Goal: Book appointment/travel/reservation

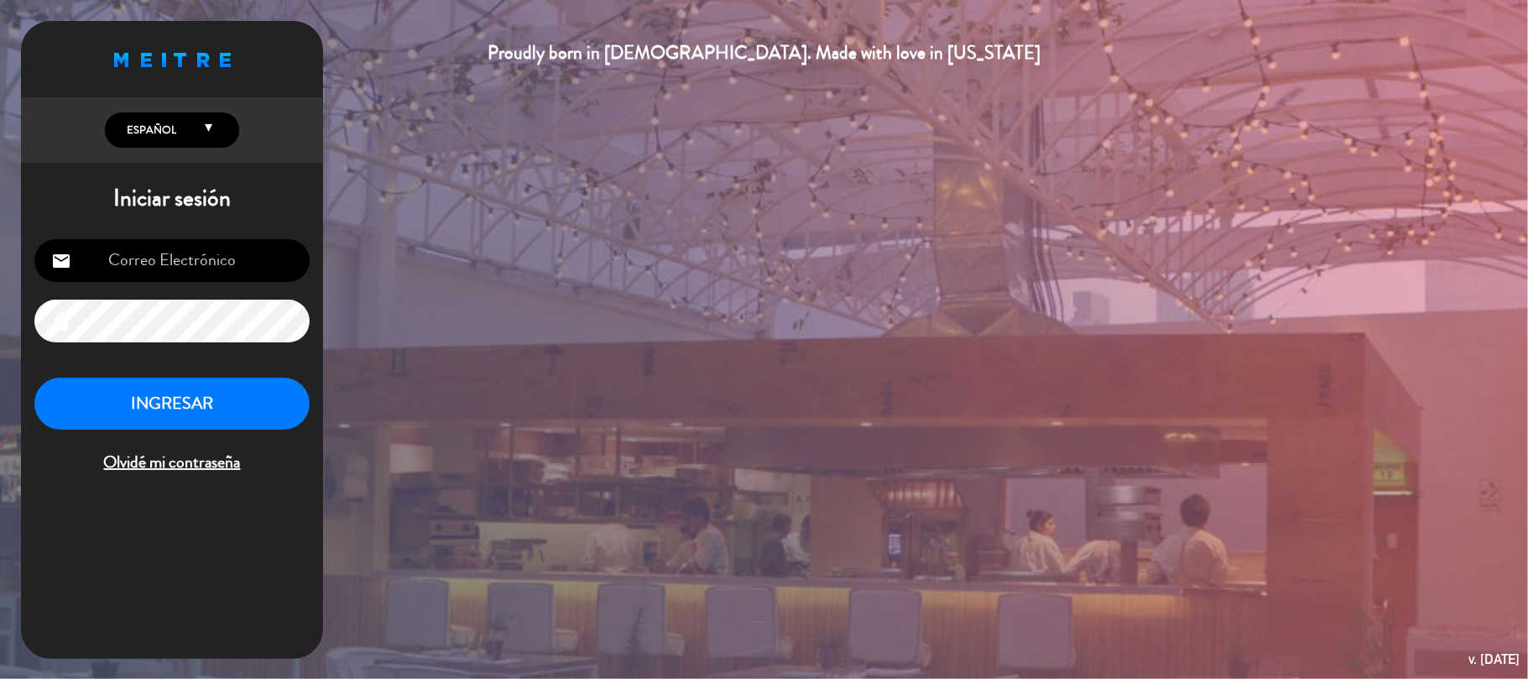
type input "[EMAIL_ADDRESS][DOMAIN_NAME]"
click at [196, 414] on button "INGRESAR" at bounding box center [171, 404] width 275 height 53
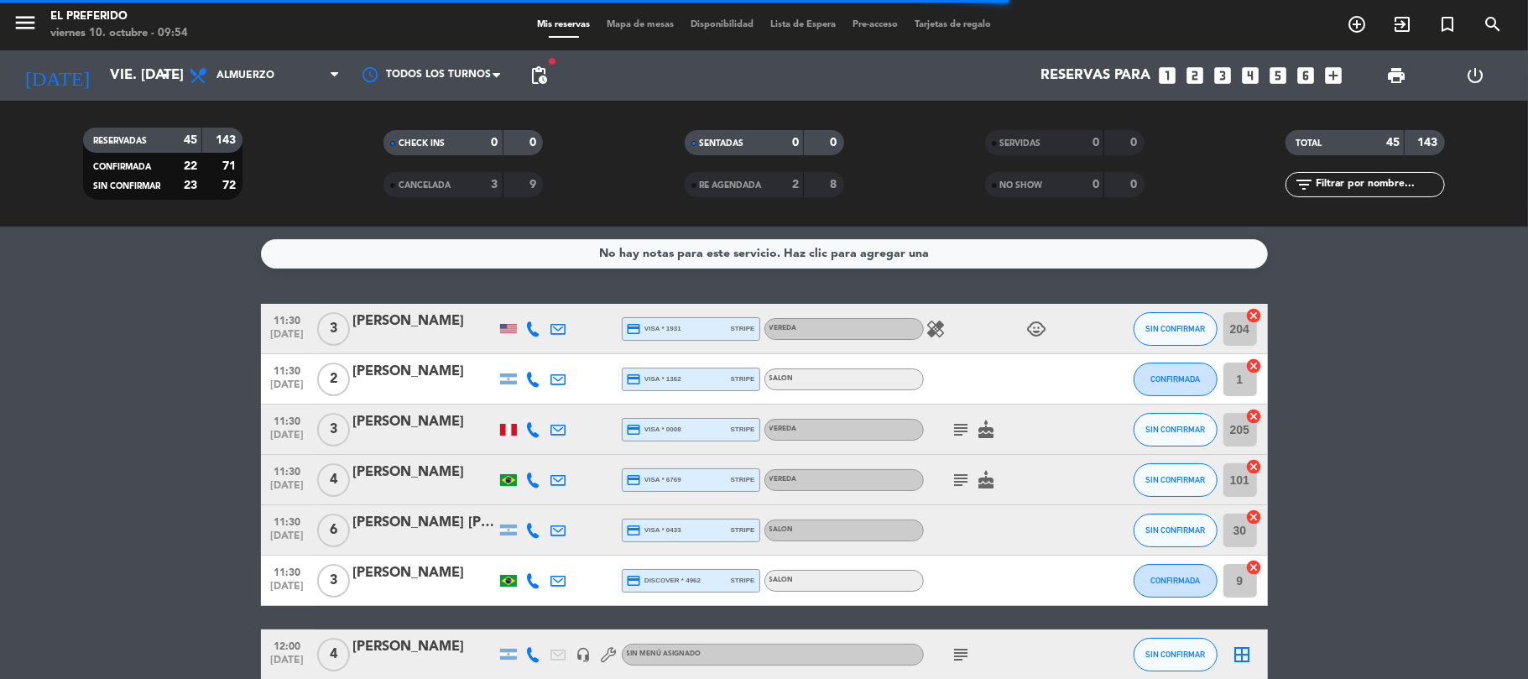
click at [1246, 77] on icon "looks_4" at bounding box center [1252, 76] width 22 height 22
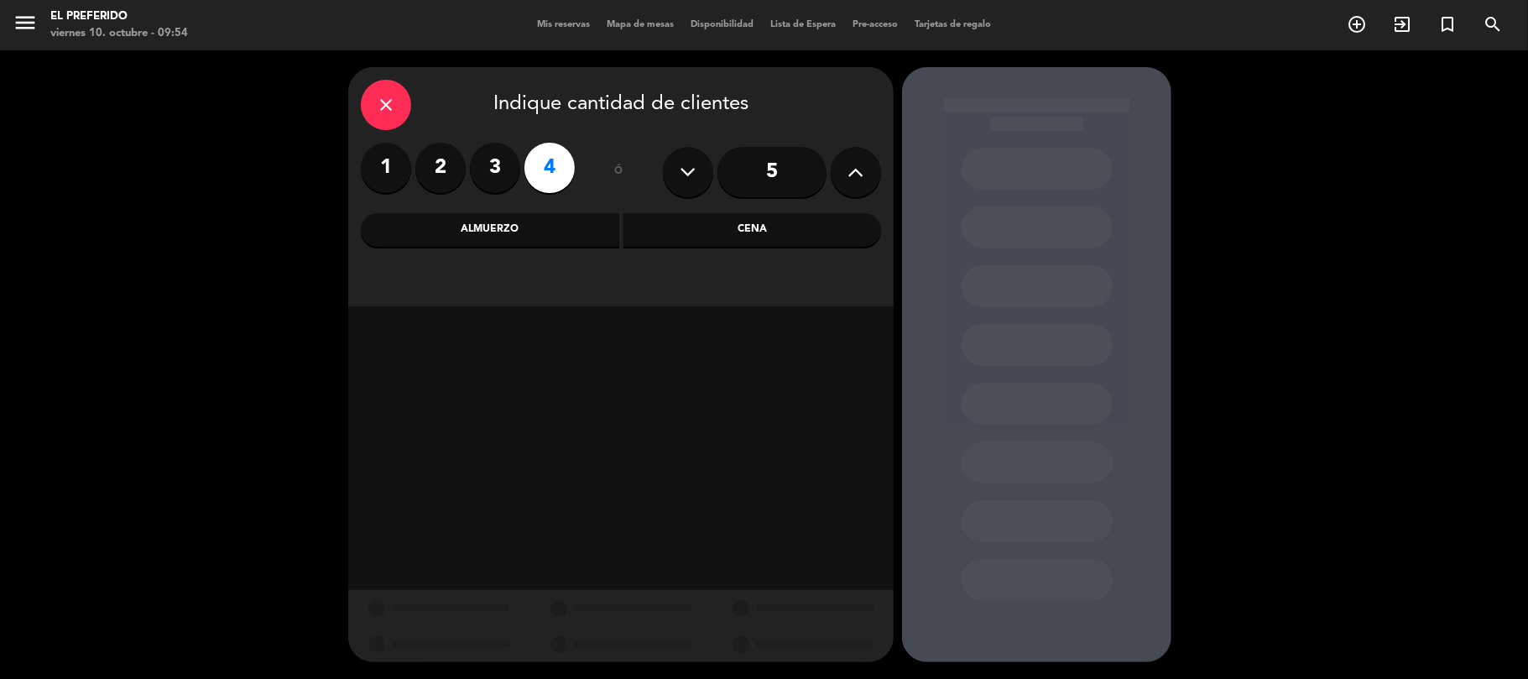
click at [679, 229] on div "Cena" at bounding box center [753, 230] width 259 height 34
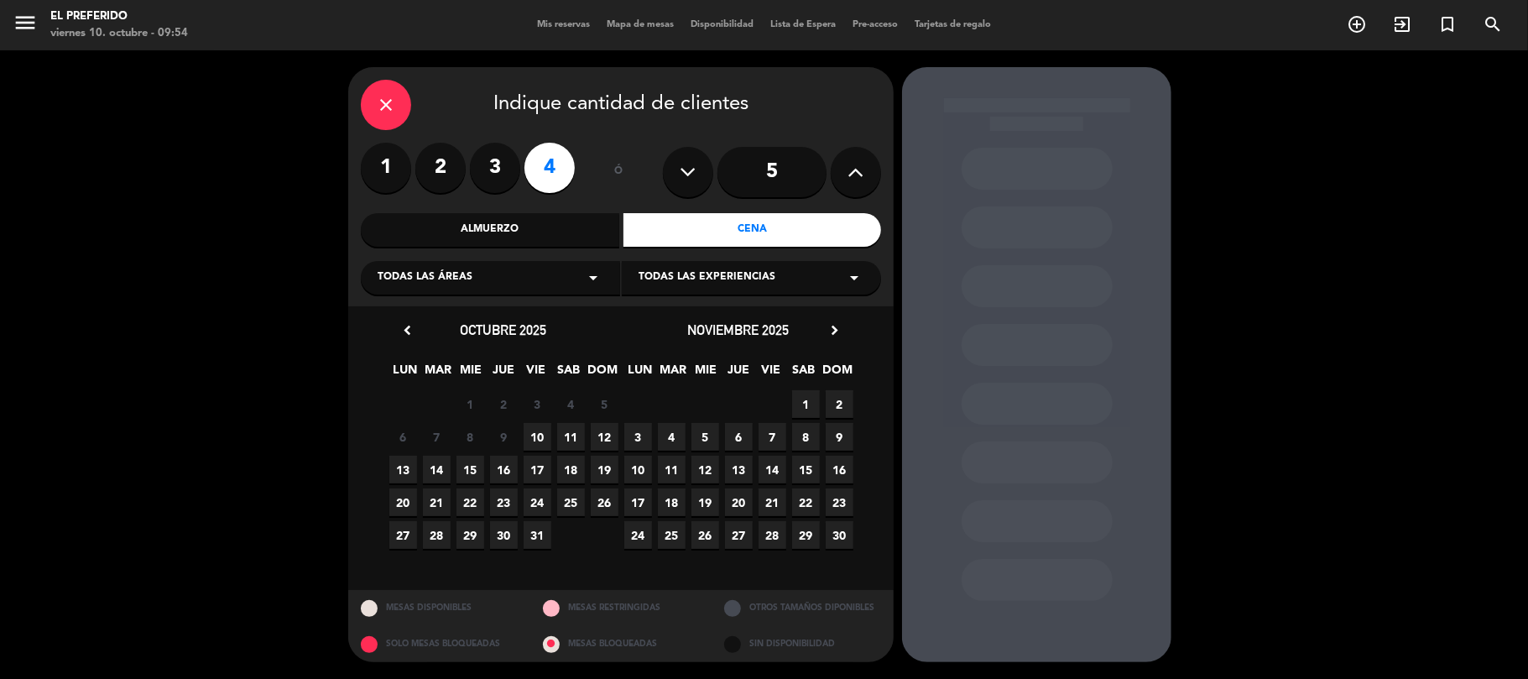
click at [834, 331] on icon "chevron_right" at bounding box center [835, 330] width 18 height 18
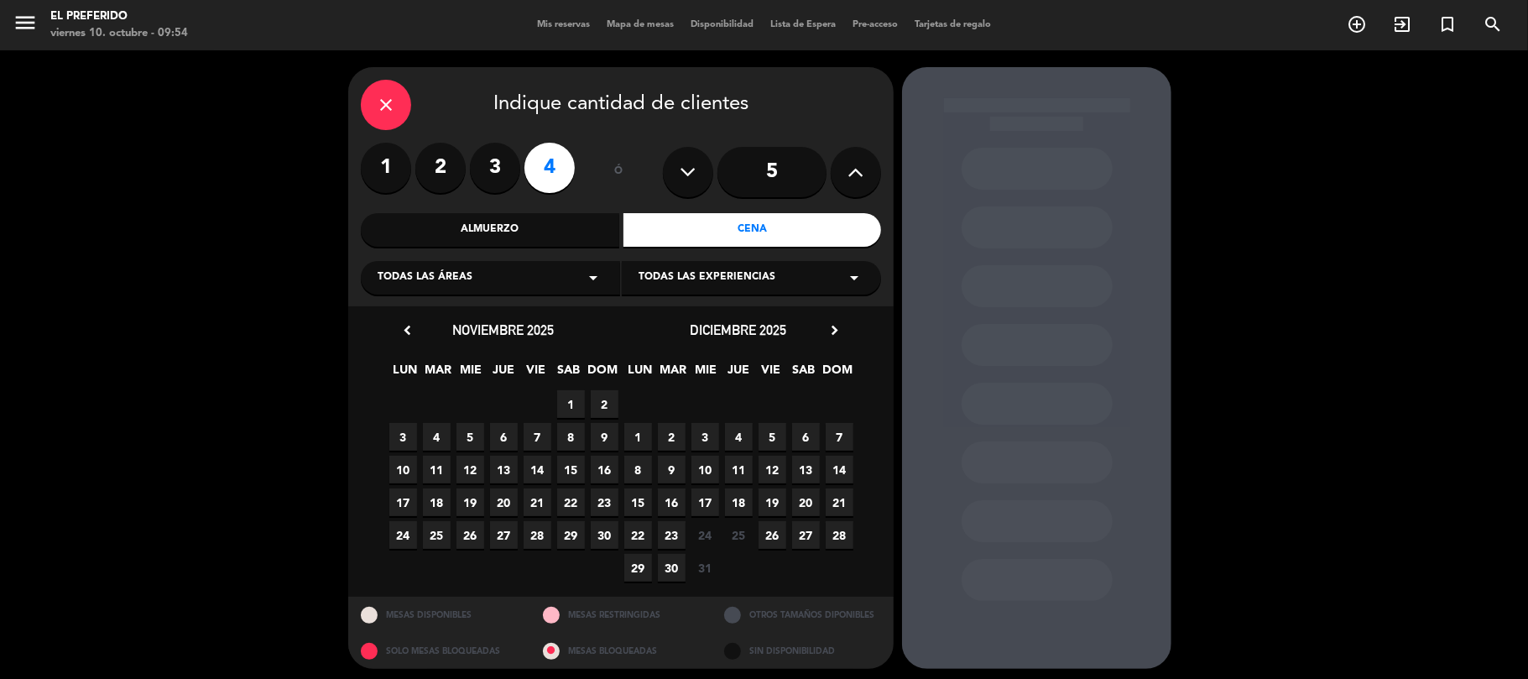
click at [800, 504] on span "20" at bounding box center [806, 503] width 28 height 28
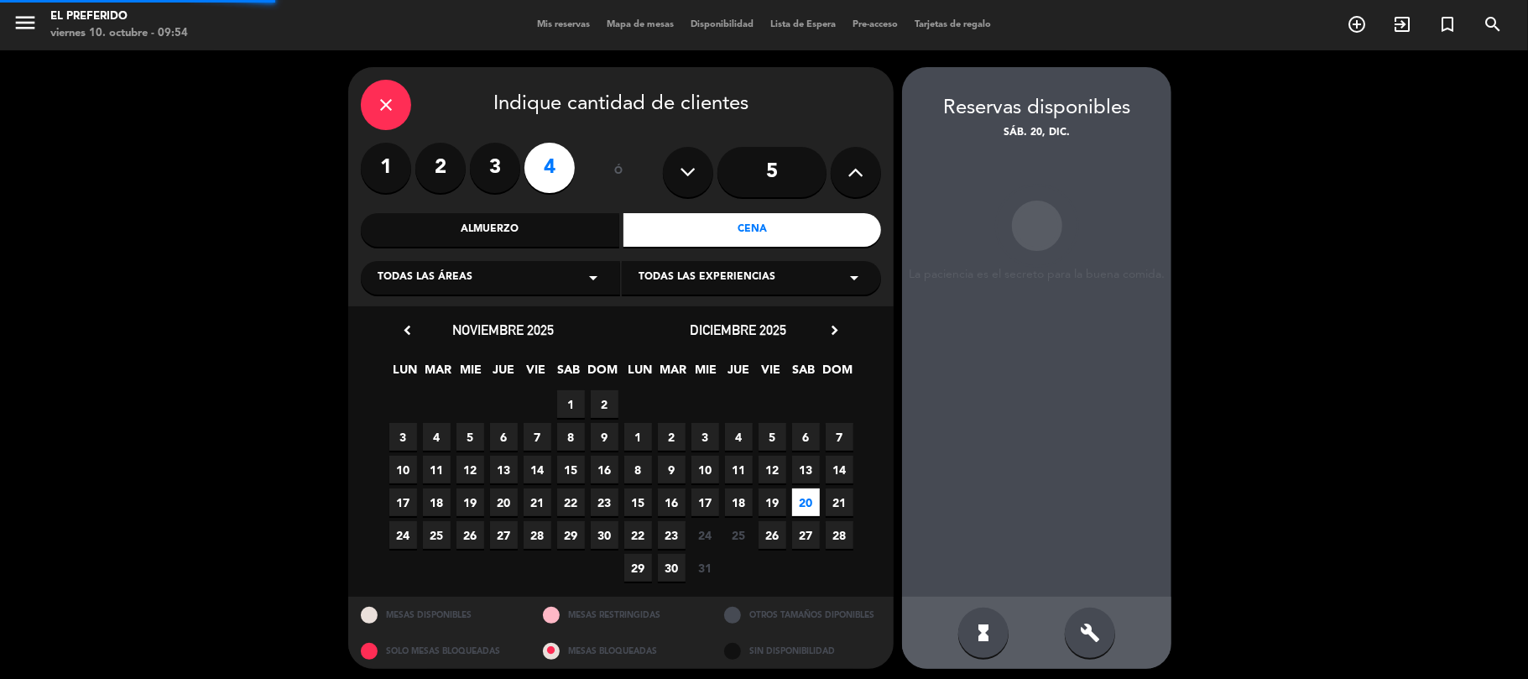
scroll to position [7, 0]
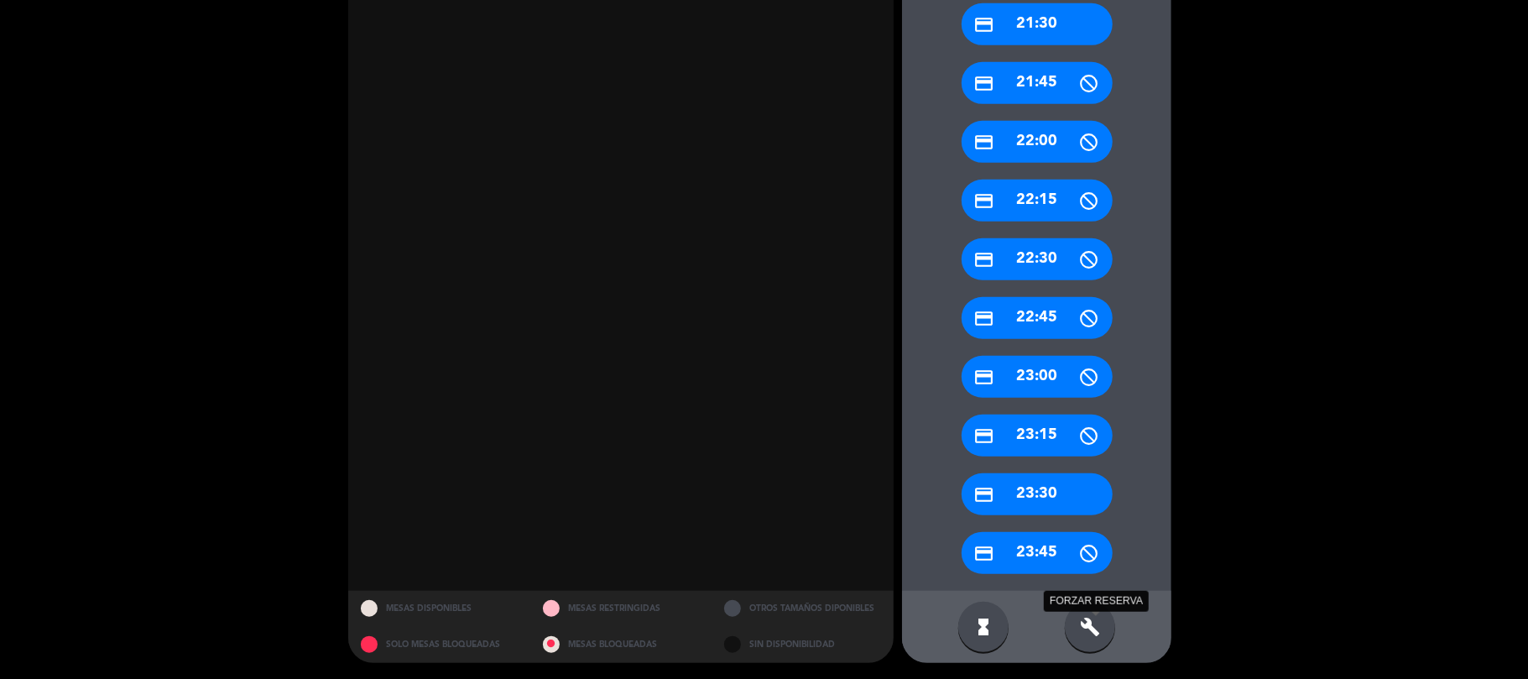
click at [1093, 619] on icon "build" at bounding box center [1090, 627] width 20 height 20
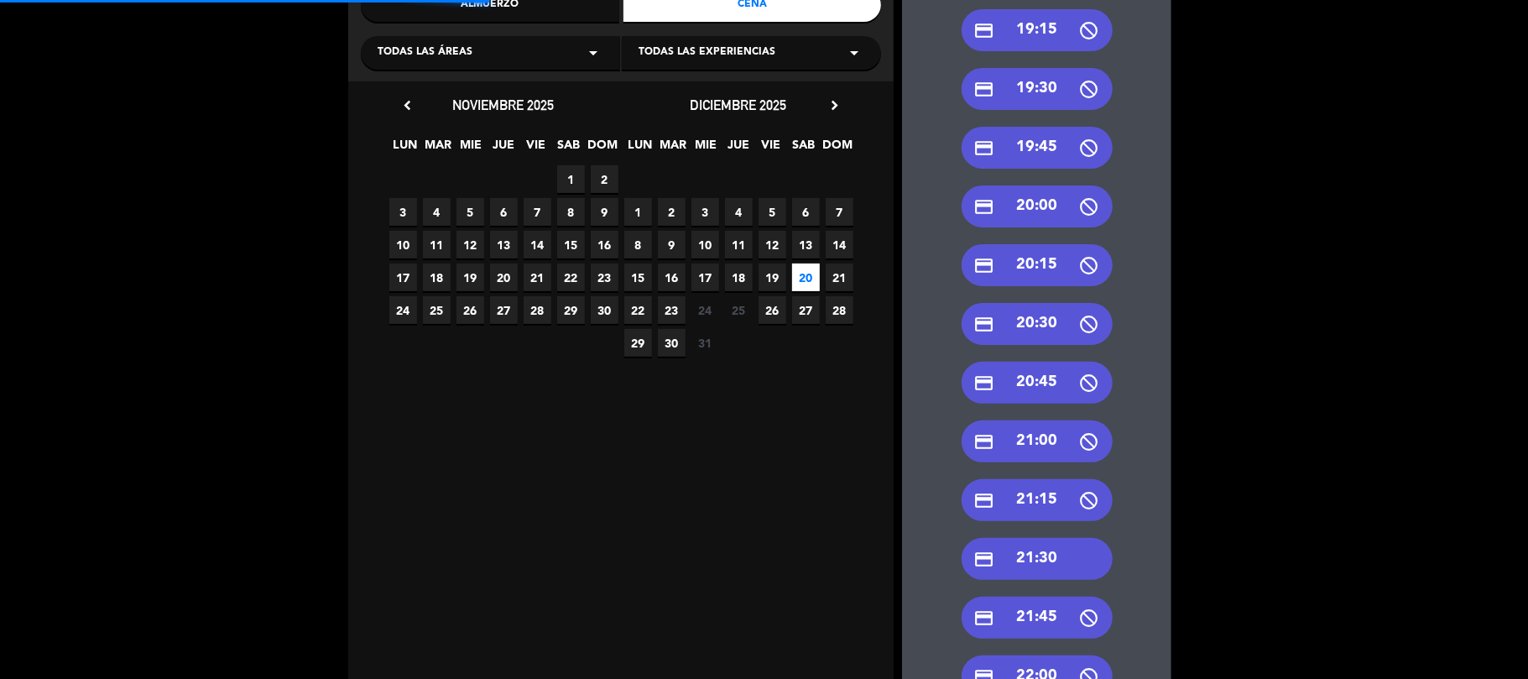
scroll to position [0, 0]
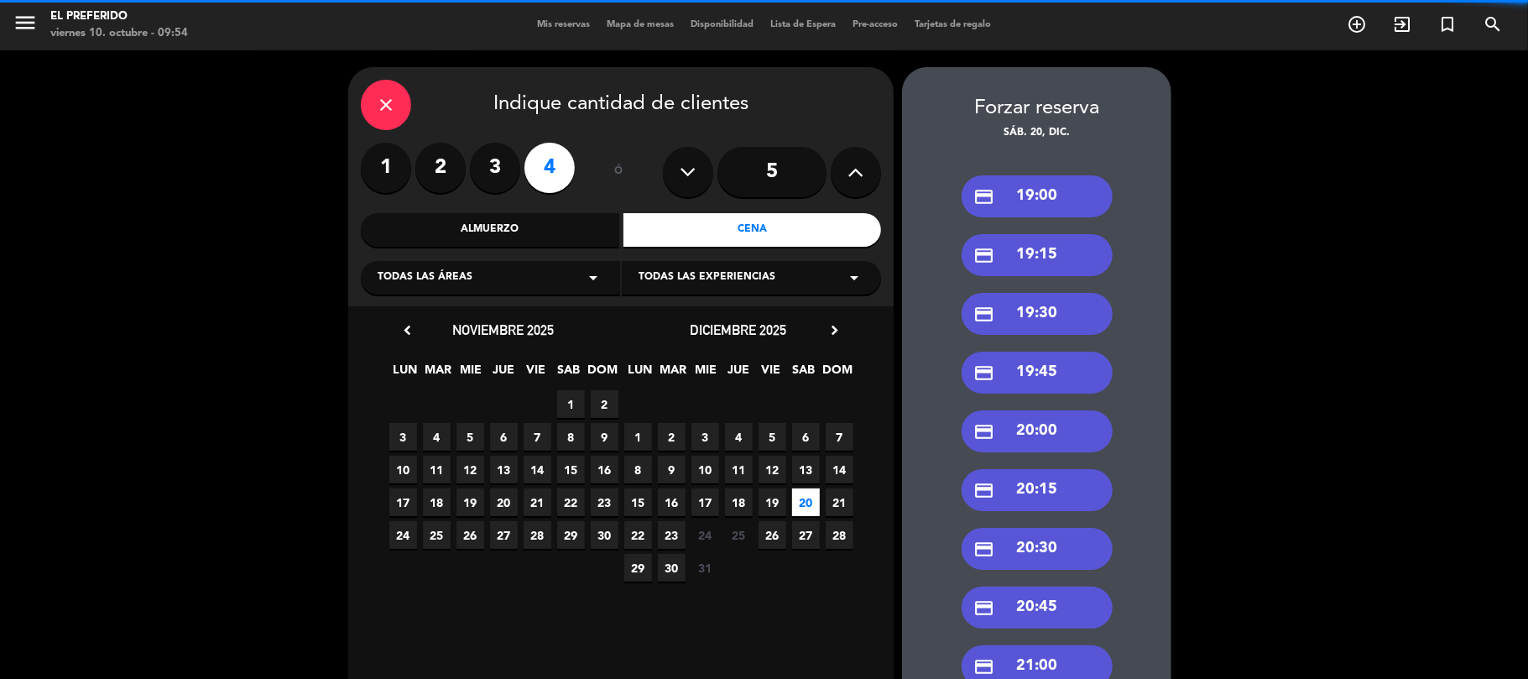
click at [1045, 206] on div "credit_card 19:00" at bounding box center [1037, 196] width 151 height 42
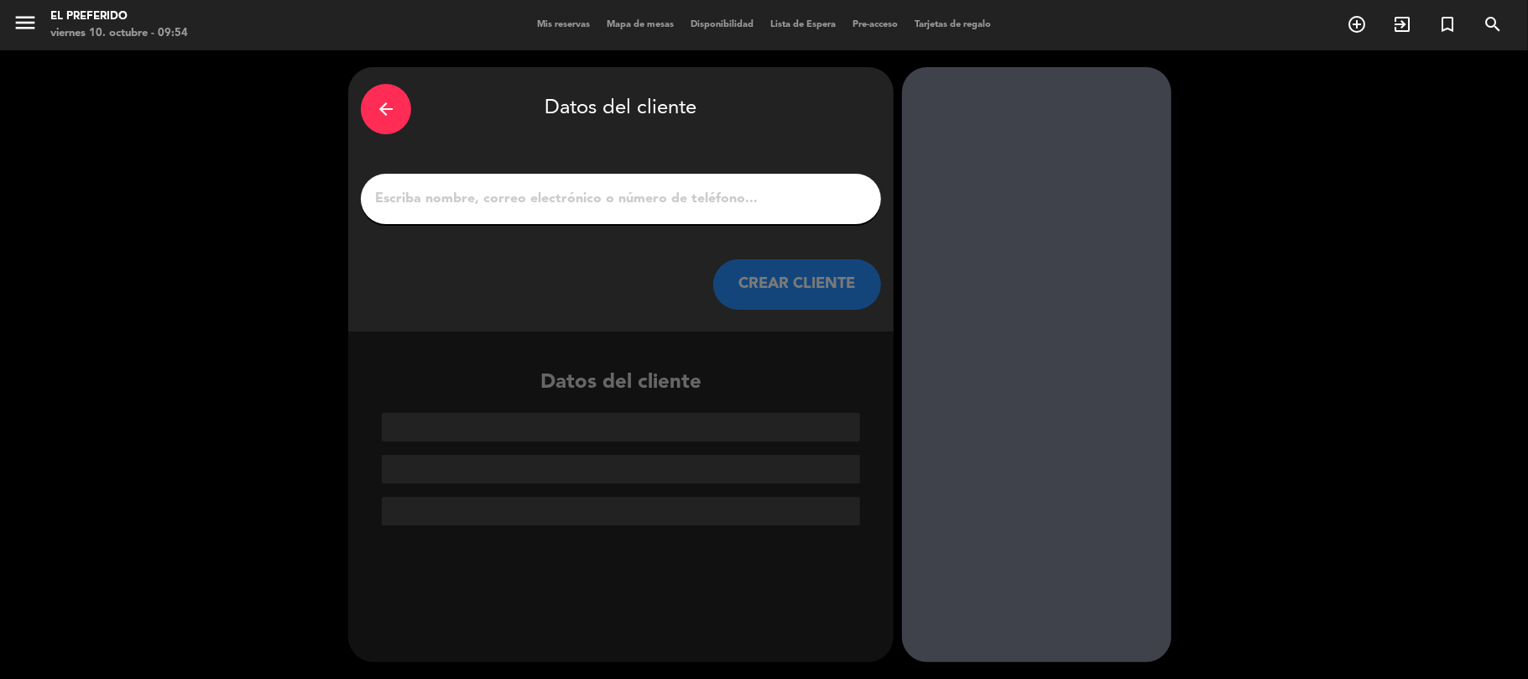
click at [631, 206] on input "1" at bounding box center [621, 199] width 495 height 24
paste input "Odinec"
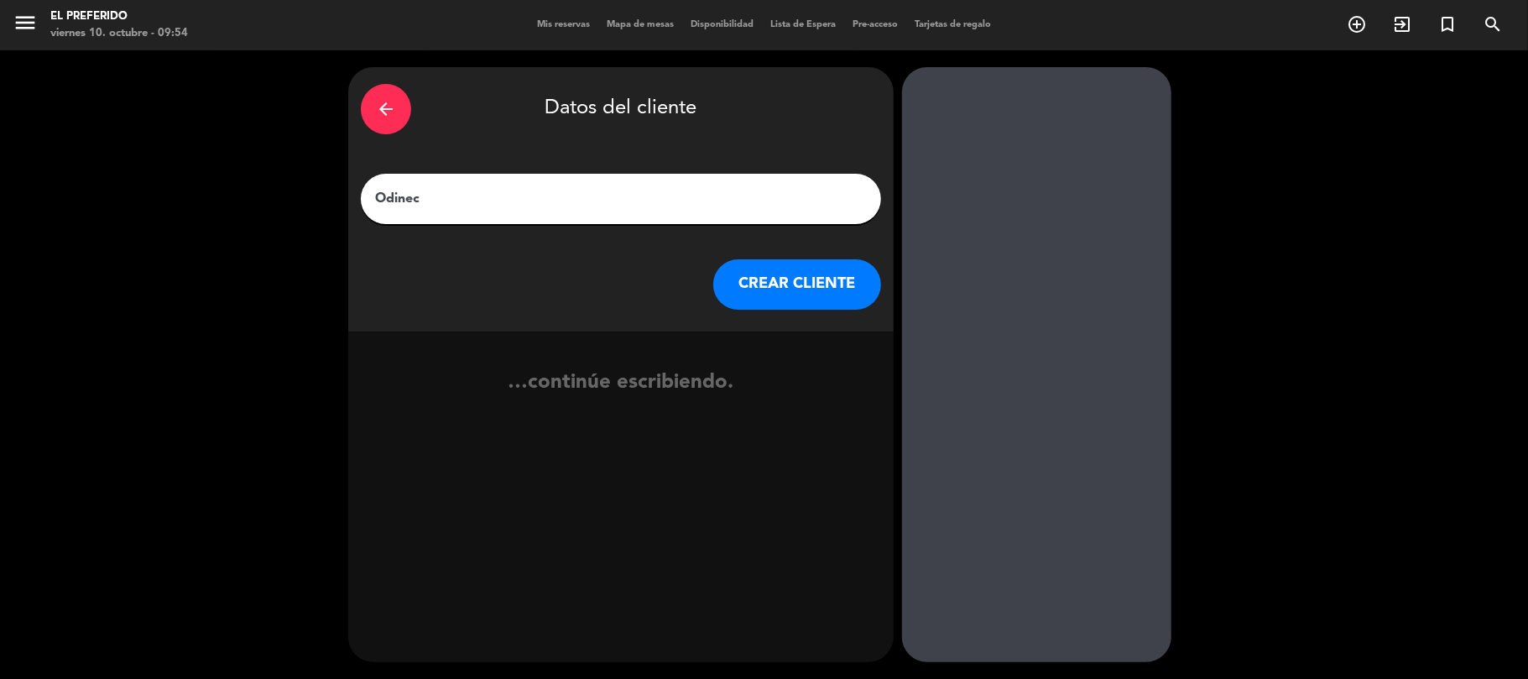
type input "Odinec"
click at [793, 273] on button "CREAR CLIENTE" at bounding box center [797, 284] width 168 height 50
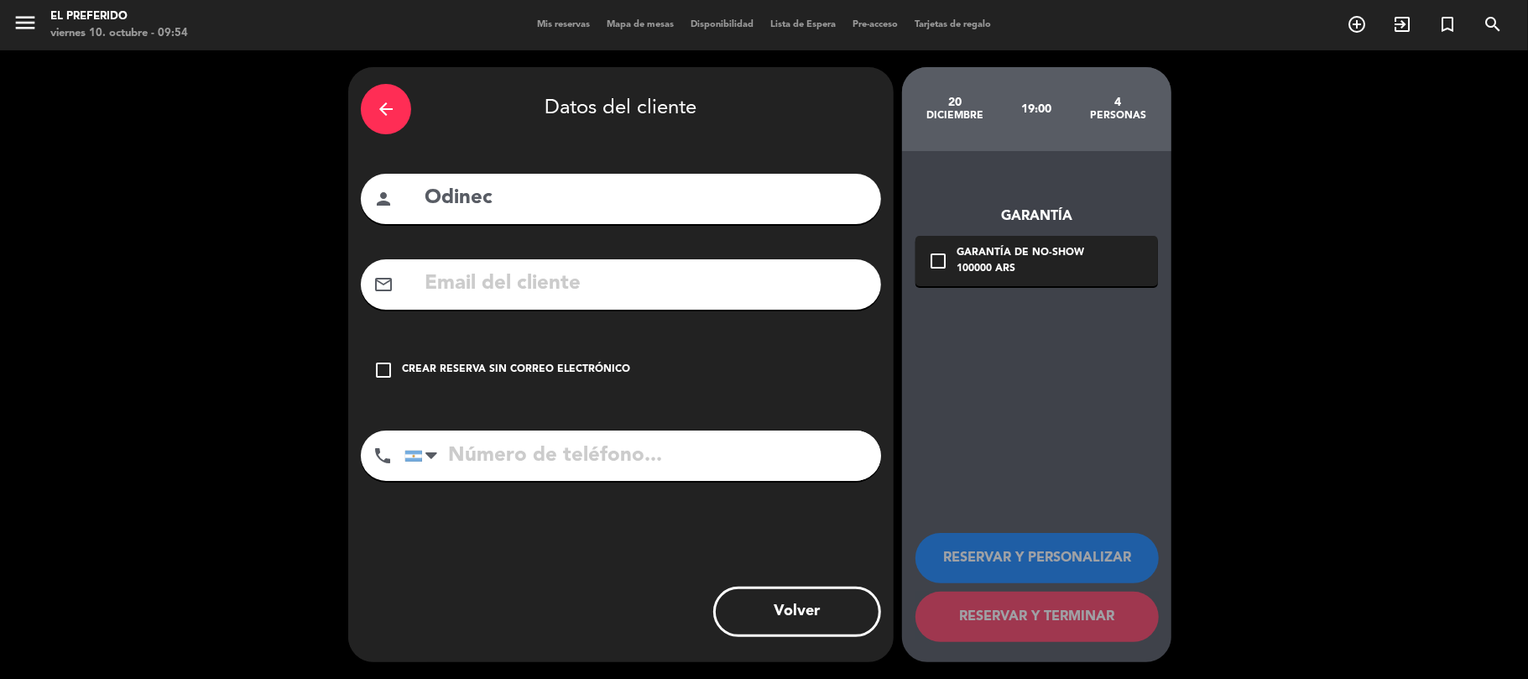
click at [478, 280] on input "text" at bounding box center [646, 284] width 446 height 34
paste input "[EMAIL_ADDRESS][DOMAIN_NAME]"
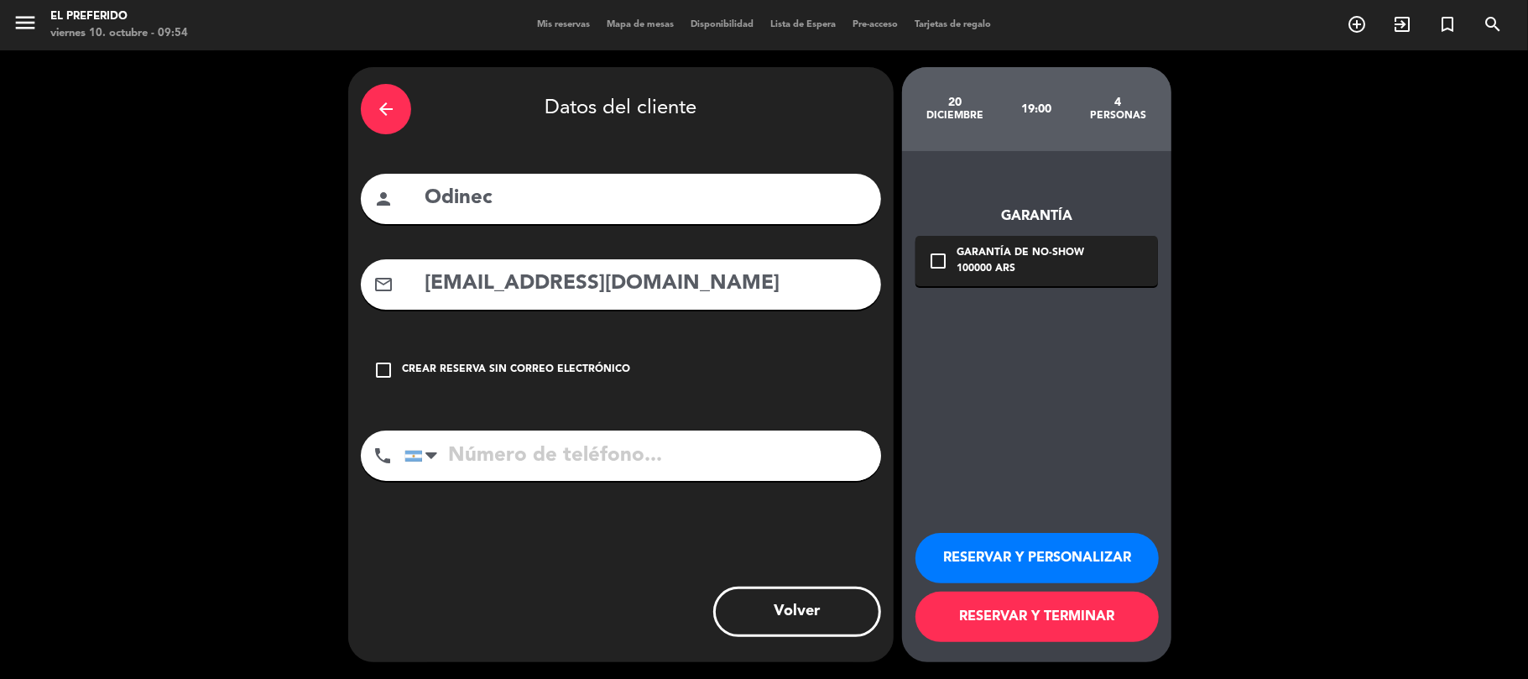
type input "[EMAIL_ADDRESS][DOMAIN_NAME]"
click at [975, 551] on button "RESERVAR Y PERSONALIZAR" at bounding box center [1037, 558] width 243 height 50
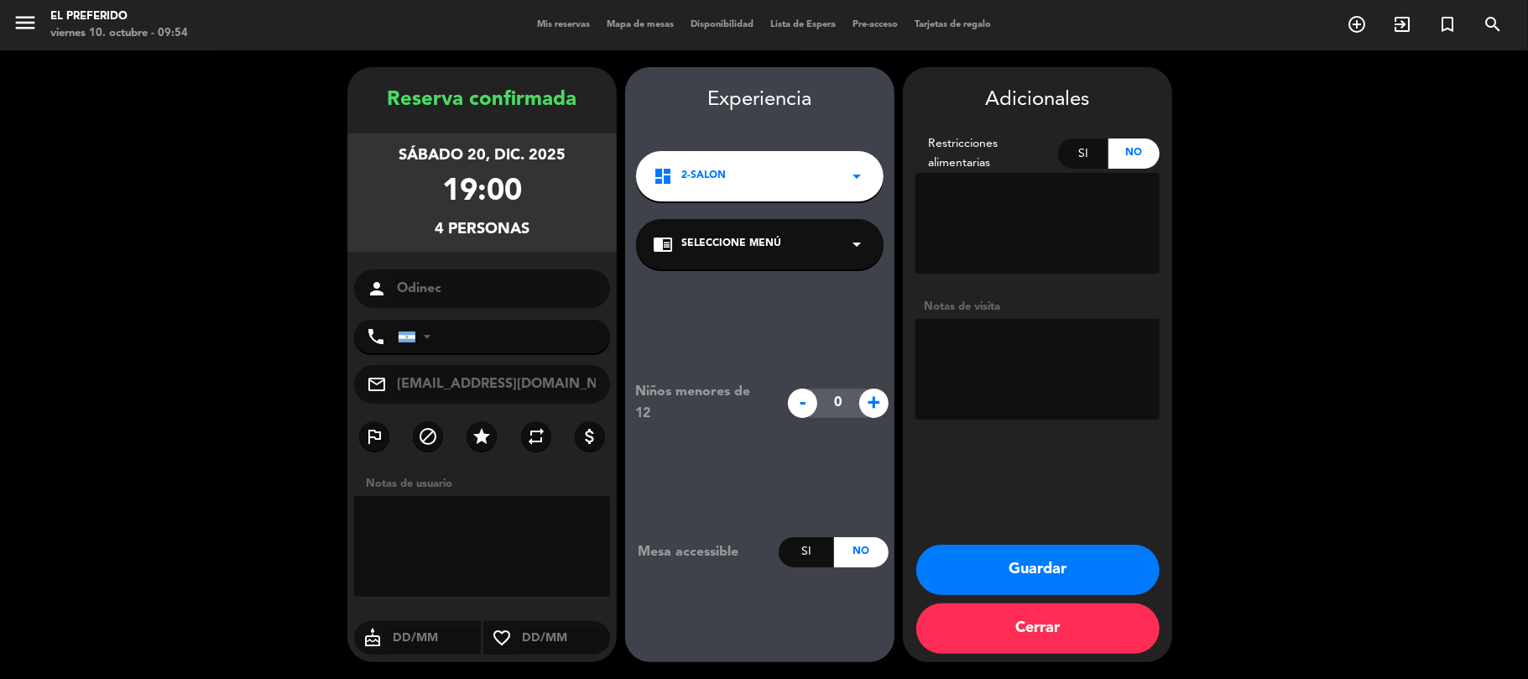
drag, startPoint x: 1072, startPoint y: 373, endPoint x: 1071, endPoint y: 363, distance: 9.3
click at [1072, 371] on textarea at bounding box center [1038, 369] width 244 height 101
type textarea "(DM)"
drag, startPoint x: 567, startPoint y: 222, endPoint x: 383, endPoint y: 81, distance: 232.3
click at [383, 81] on div "Reserva confirmada sábado 20, dic. 2025 19:00 4 personas person Odinec phone [G…" at bounding box center [481, 364] width 269 height 595
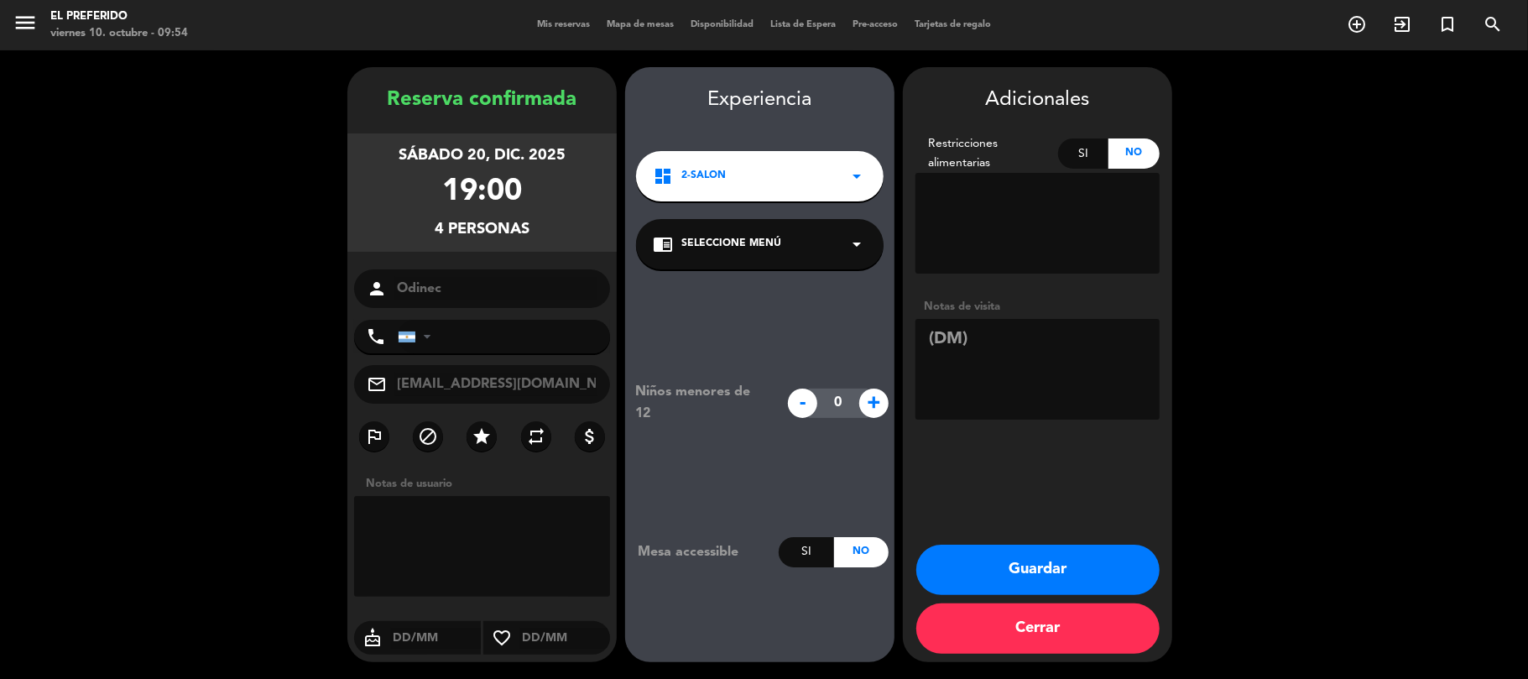
copy div "Reserva confirmada sábado 20, dic. 2025 19:00 4 personas"
click at [1049, 569] on button "Guardar" at bounding box center [1038, 570] width 243 height 50
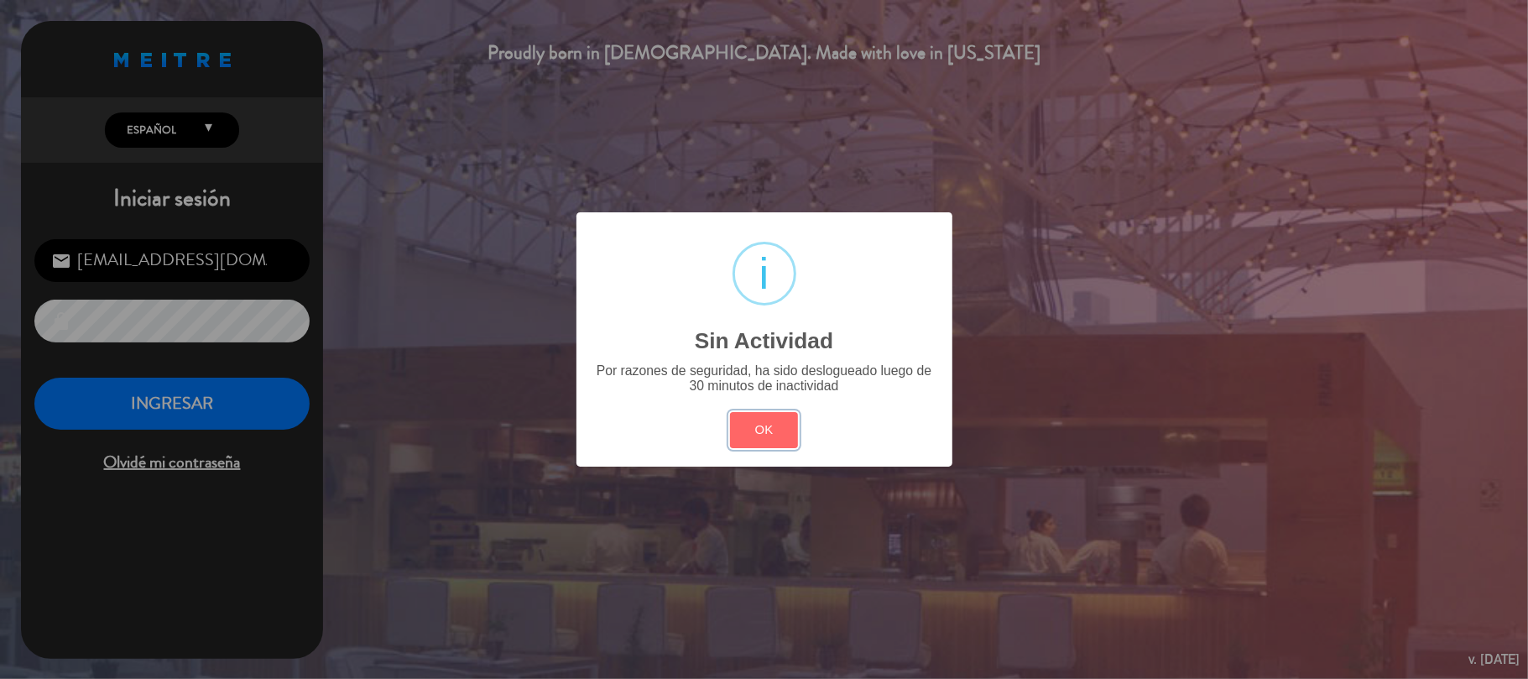
drag, startPoint x: 777, startPoint y: 441, endPoint x: 95, endPoint y: 322, distance: 692.7
click at [764, 438] on button "OK" at bounding box center [764, 430] width 68 height 36
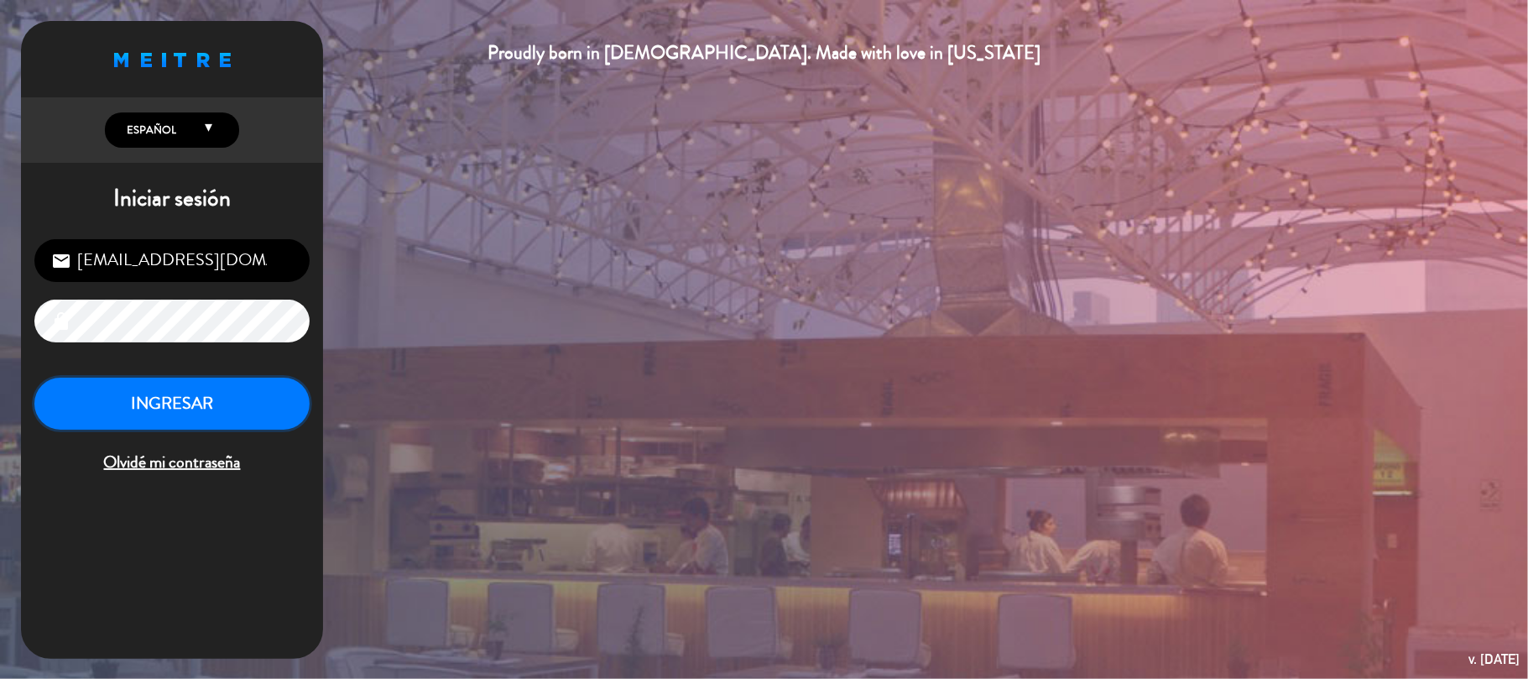
click at [135, 400] on button "INGRESAR" at bounding box center [171, 404] width 275 height 53
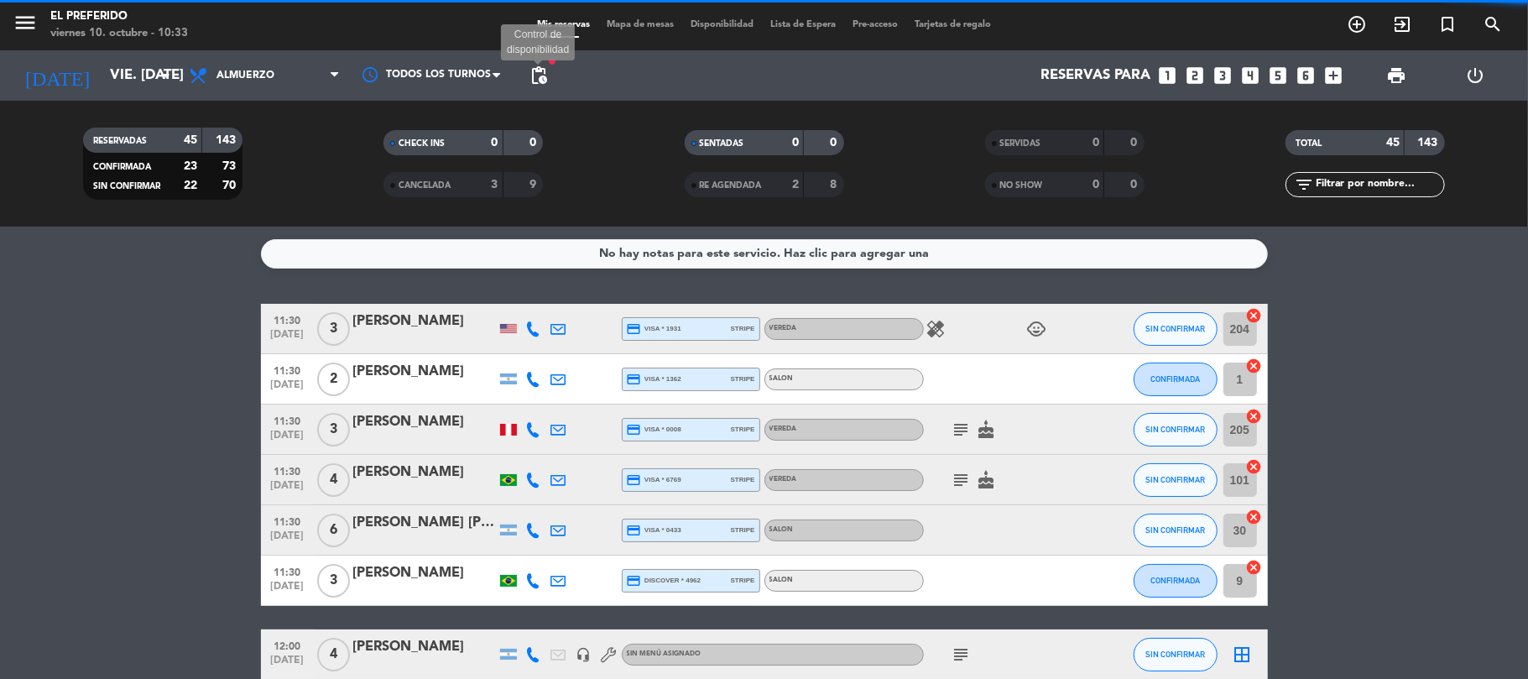
click at [538, 78] on span "pending_actions" at bounding box center [539, 75] width 20 height 20
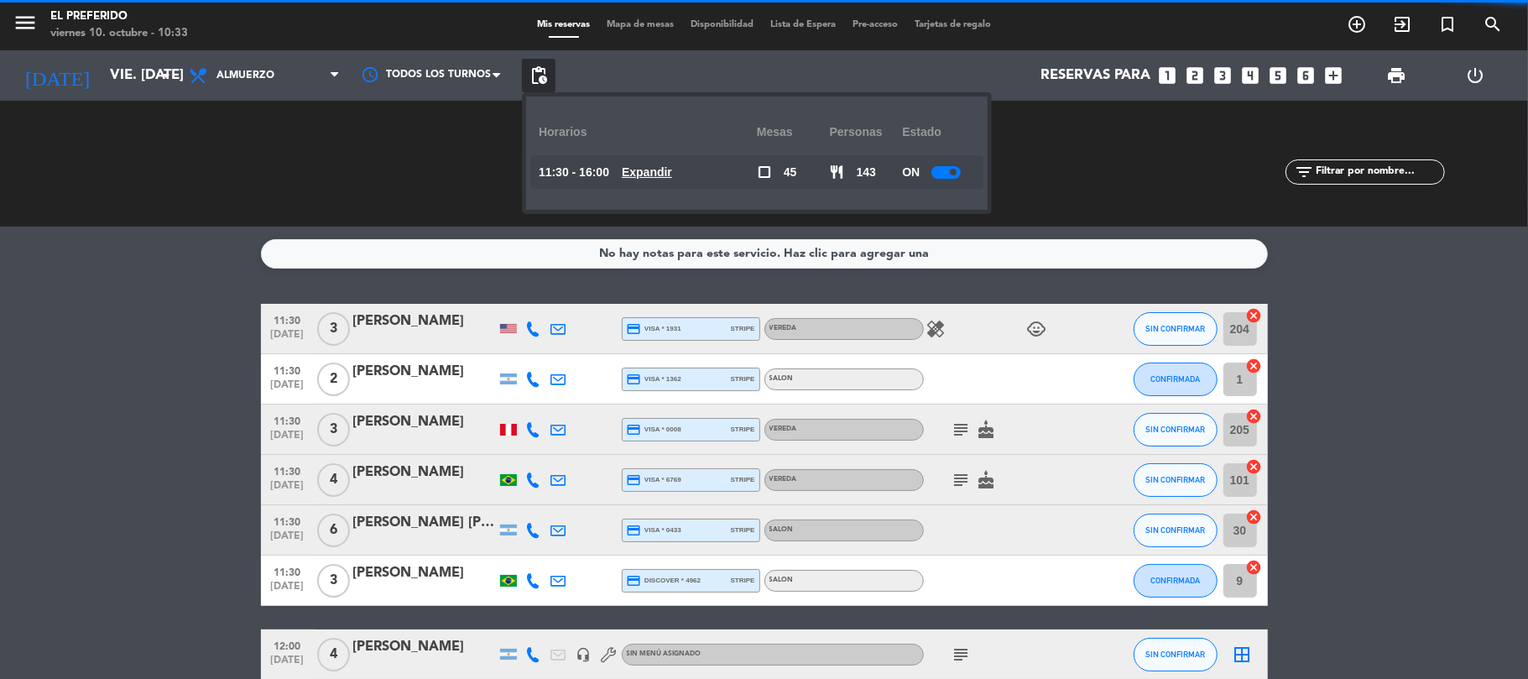
drag, startPoint x: 656, startPoint y: 170, endPoint x: 683, endPoint y: 176, distance: 28.5
click at [658, 170] on u "Expandir" at bounding box center [647, 171] width 50 height 13
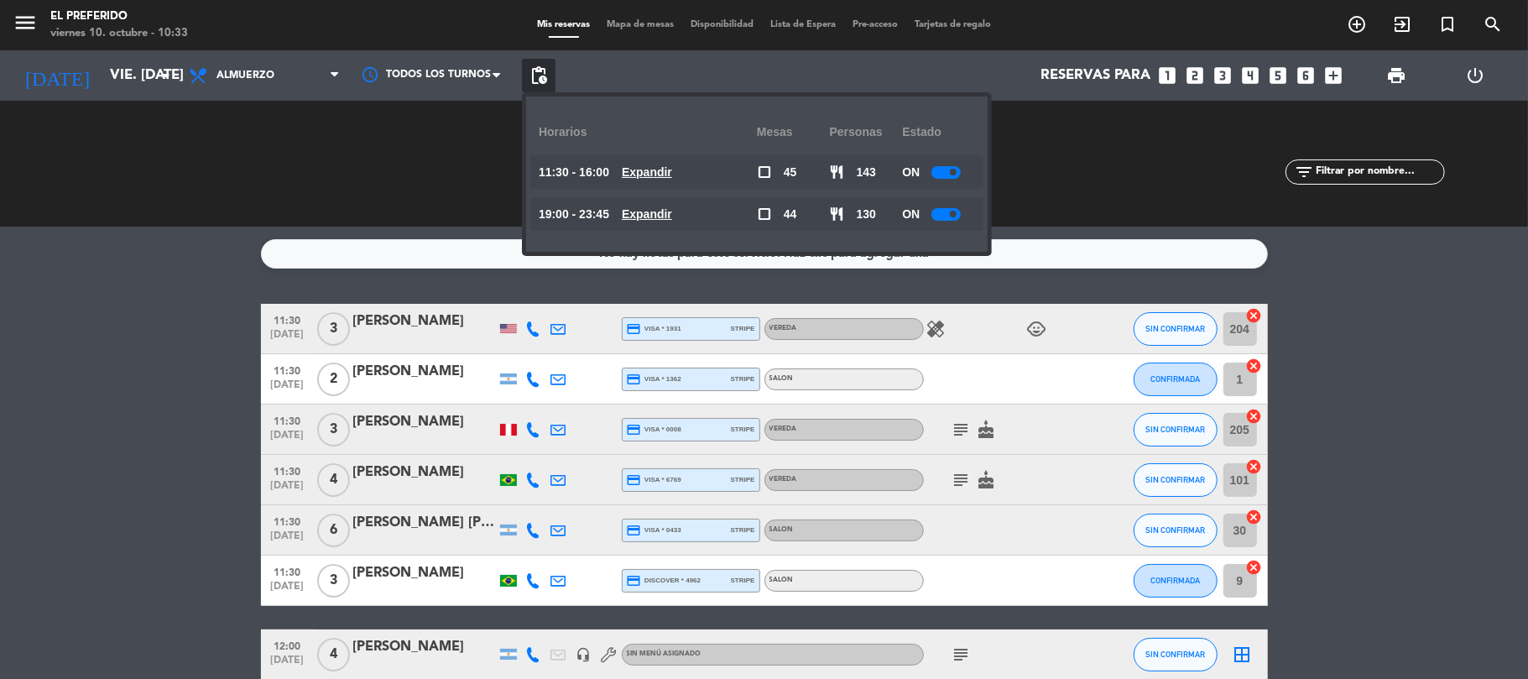
click at [955, 171] on span at bounding box center [953, 172] width 7 height 7
click at [661, 169] on u "Expandir" at bounding box center [647, 171] width 50 height 13
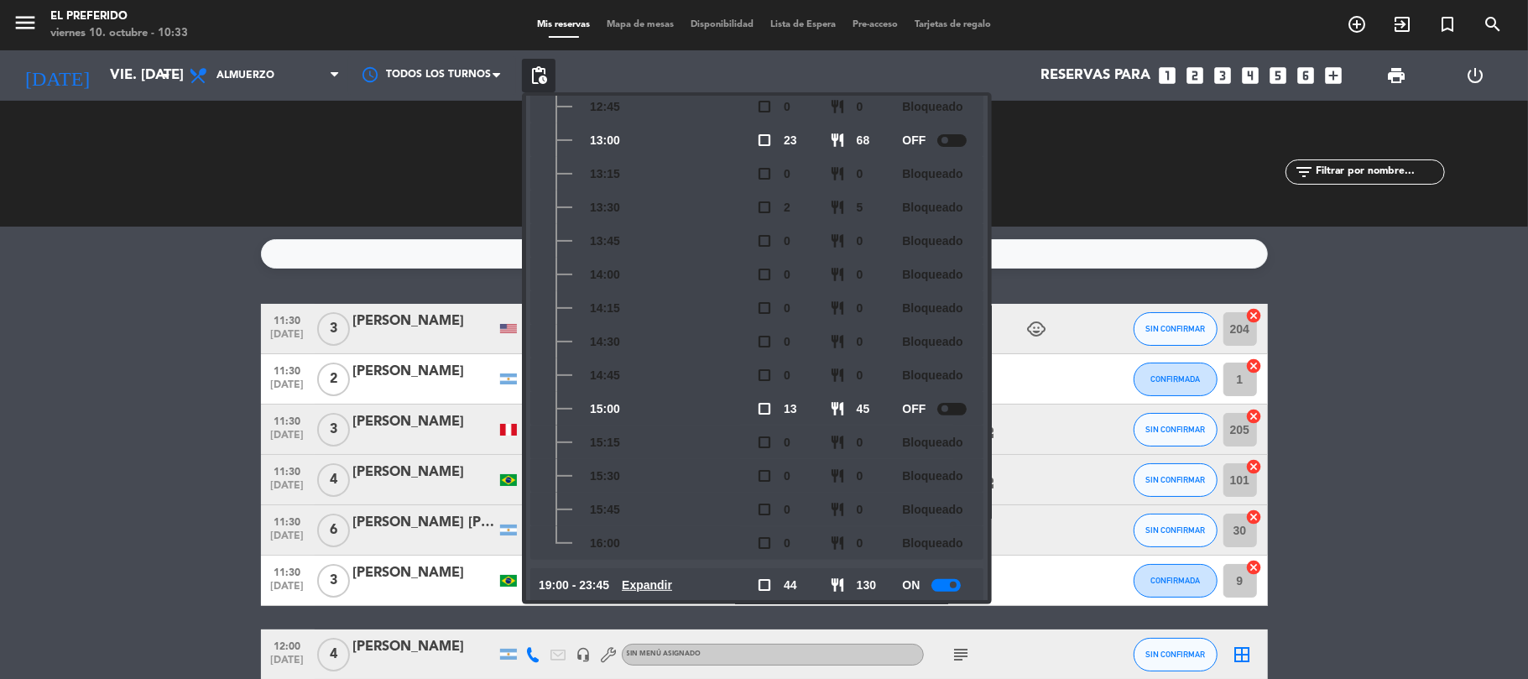
scroll to position [290, 0]
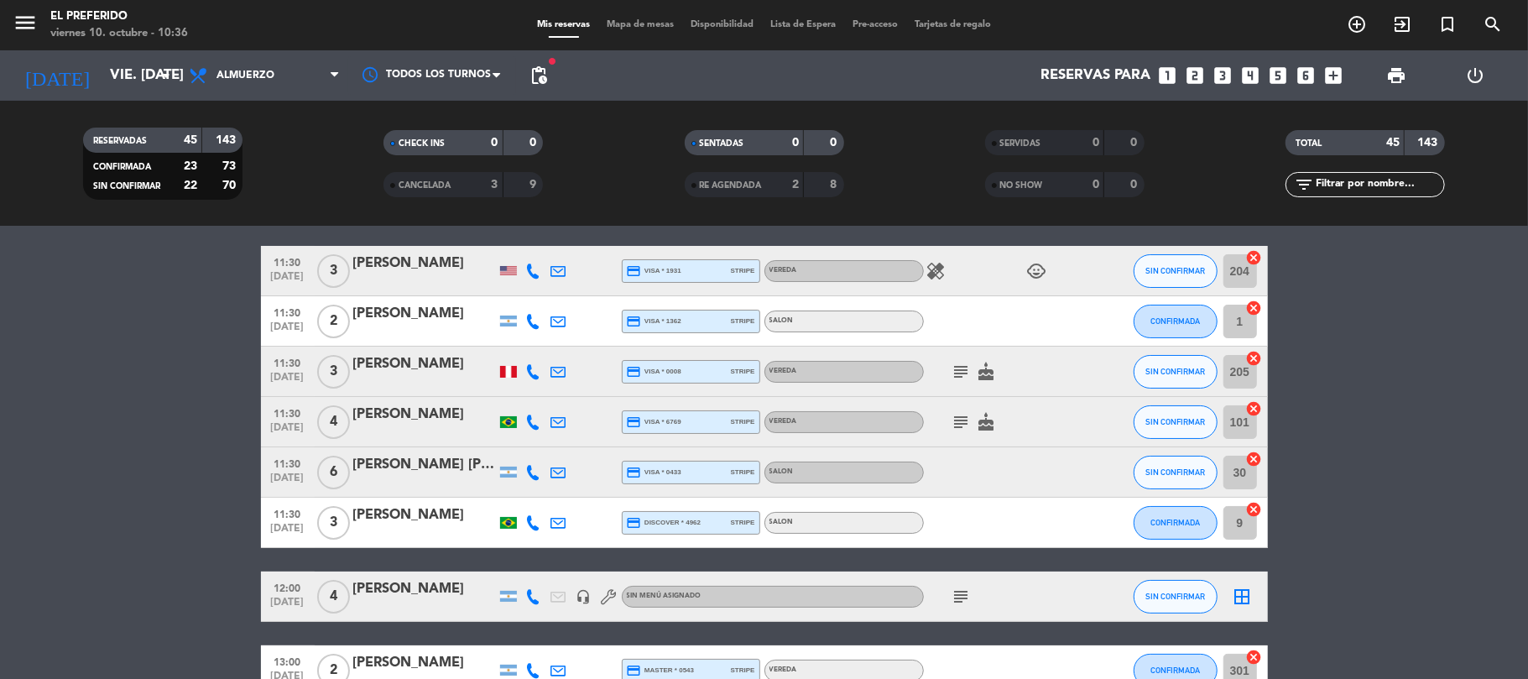
scroll to position [0, 0]
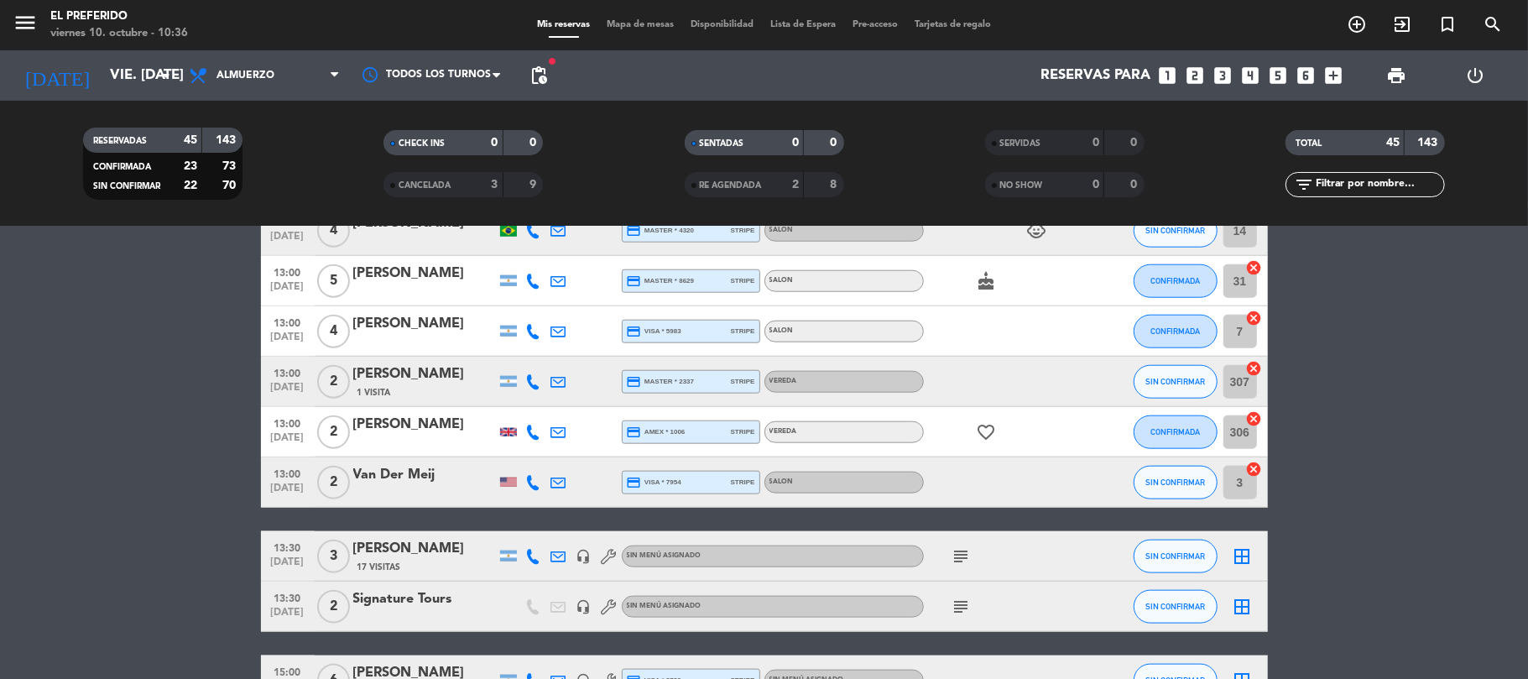
scroll to position [1343, 0]
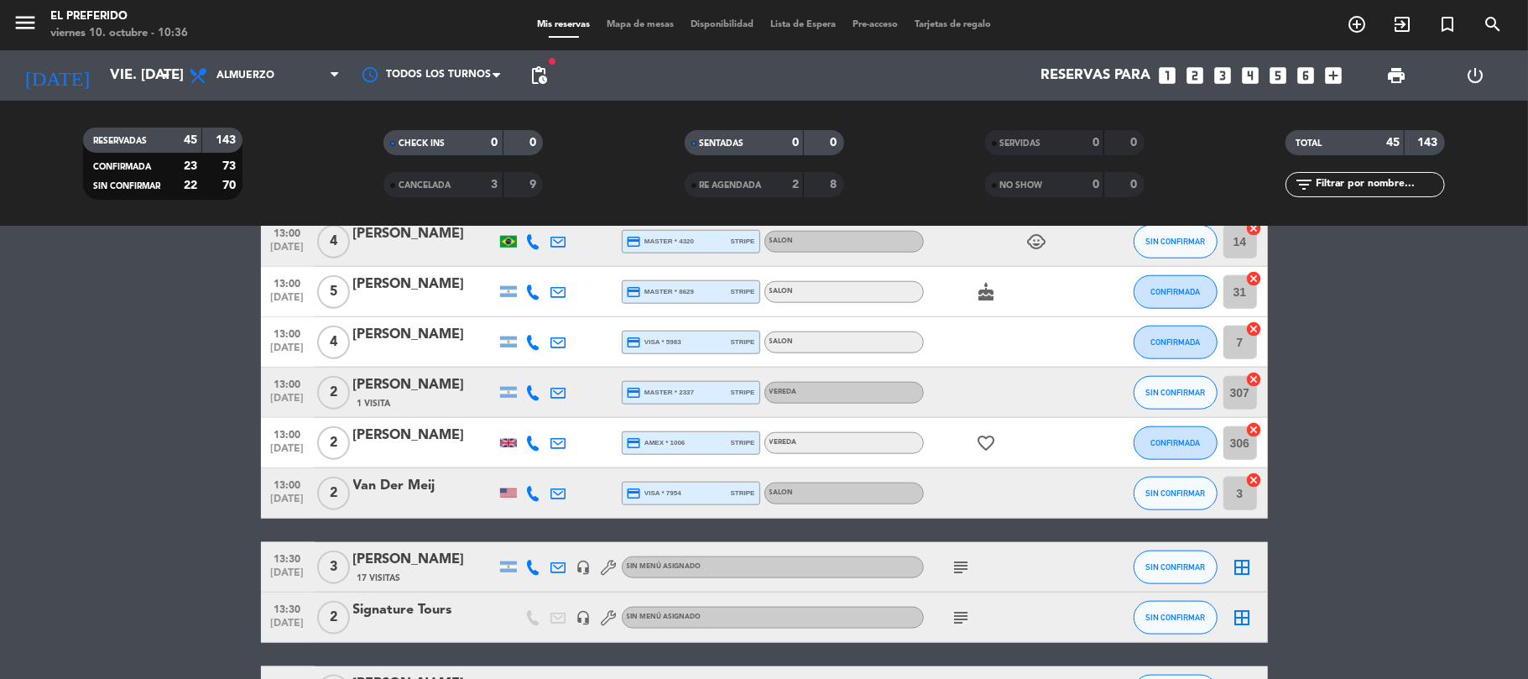
click at [1445, 460] on bookings-row "11:30 [DATE] 3 [PERSON_NAME] credit_card visa * 1931 stripe VEREDA healing chil…" at bounding box center [764, 141] width 1528 height 2360
